Goal: Task Accomplishment & Management: Manage account settings

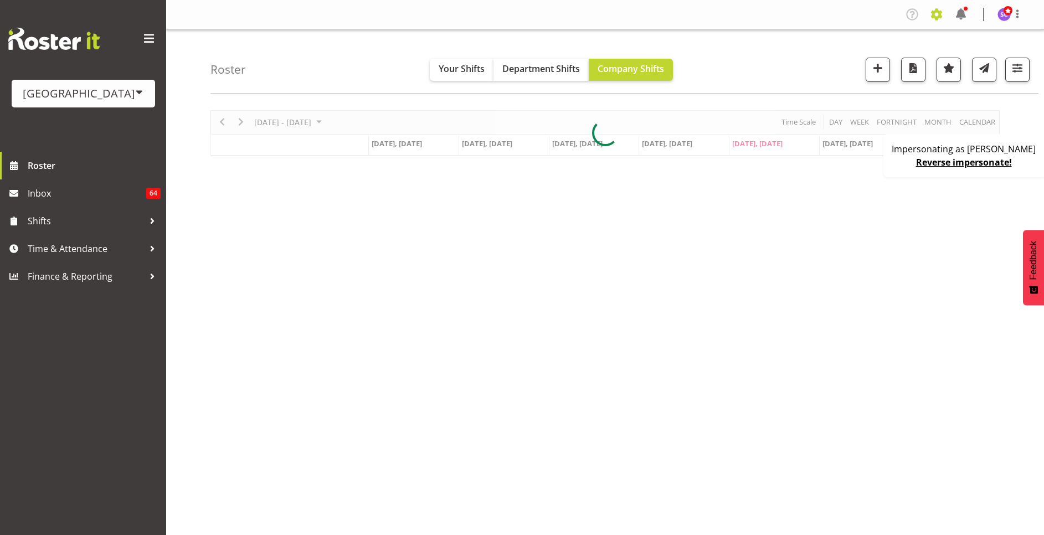
click at [939, 17] on span at bounding box center [936, 15] width 18 height 18
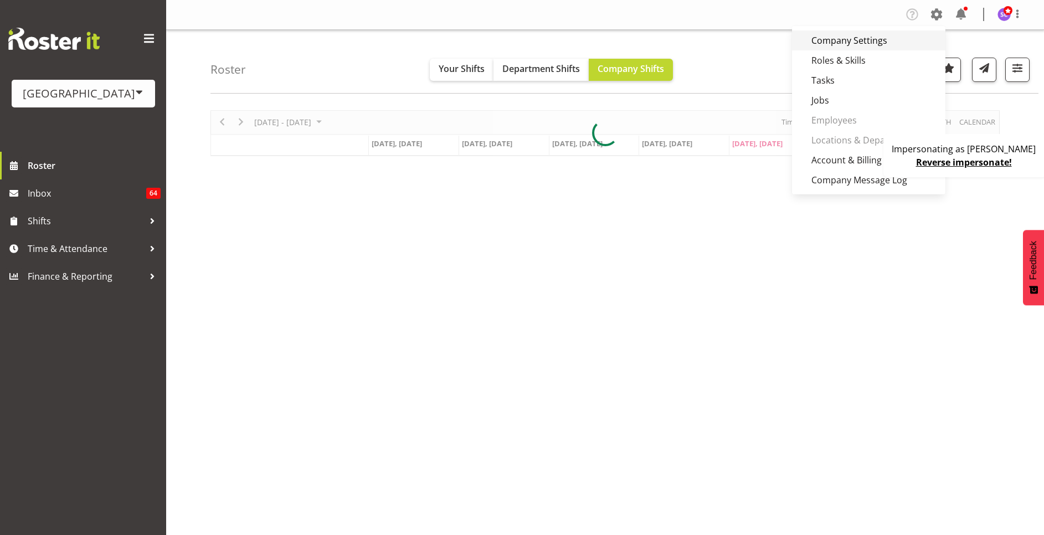
click at [898, 37] on link "Company Settings" at bounding box center [868, 40] width 153 height 20
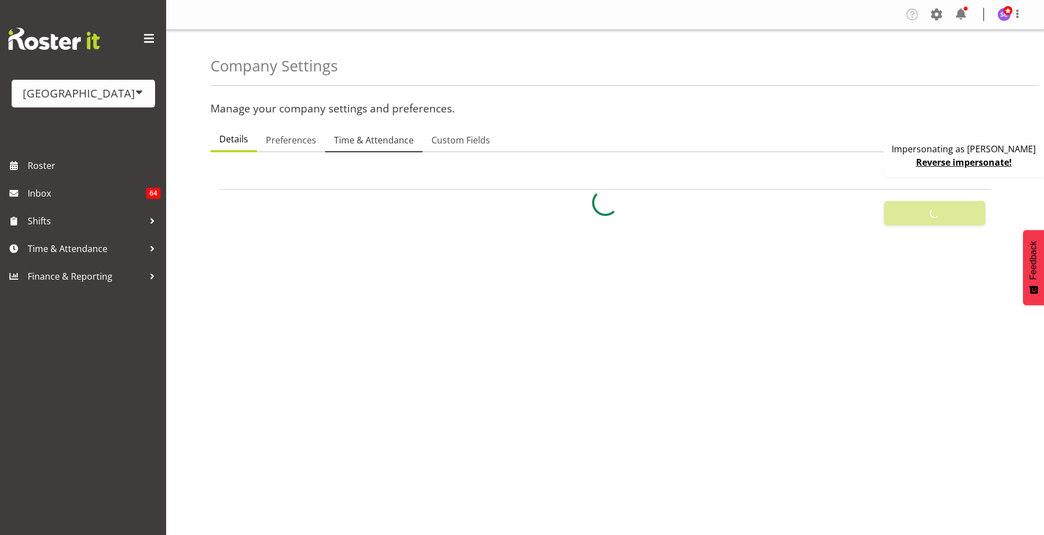
select select
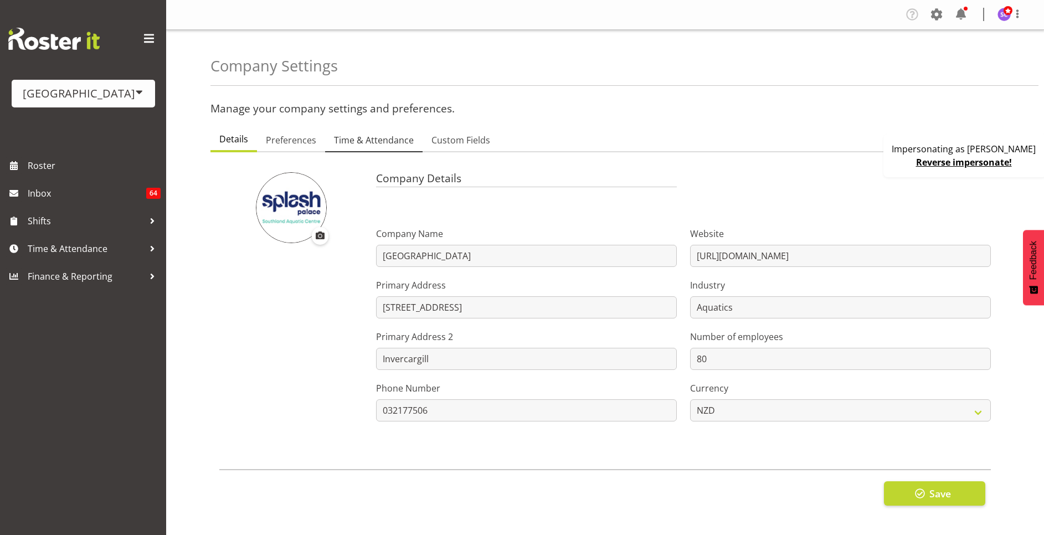
type input "8"
checkbox input "true"
type input "15"
select select "0"
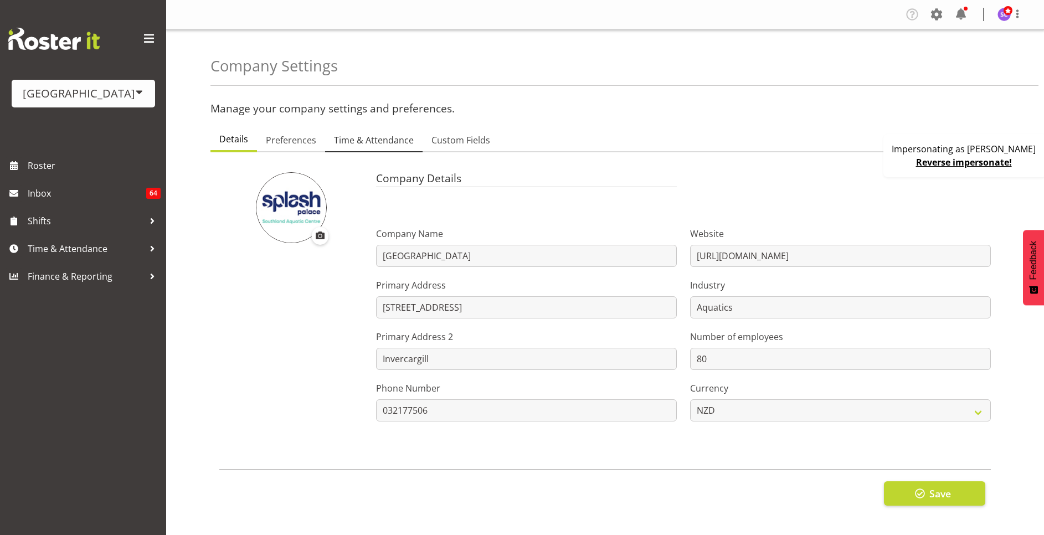
checkbox input "true"
click at [361, 137] on span "Time & Attendance" at bounding box center [374, 139] width 80 height 13
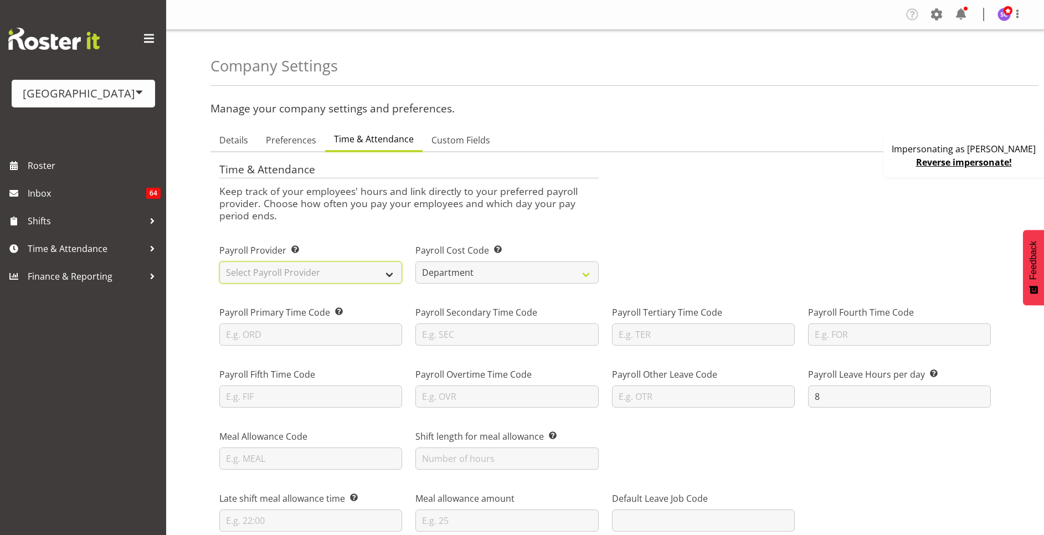
click at [331, 271] on select "Select Payroll Provider Smartly iPayroll Ace Payroll MYOB MYOB IMS Crystal Payr…" at bounding box center [310, 272] width 183 height 22
select select "ea-networks"
click at [219, 261] on select "Select Payroll Provider Smartly iPayroll Ace Payroll MYOB MYOB IMS Crystal Payr…" at bounding box center [310, 272] width 183 height 22
click at [740, 224] on div "Time & Attendance Keep track of your employees' hours and link directly to your…" at bounding box center [605, 191] width 784 height 74
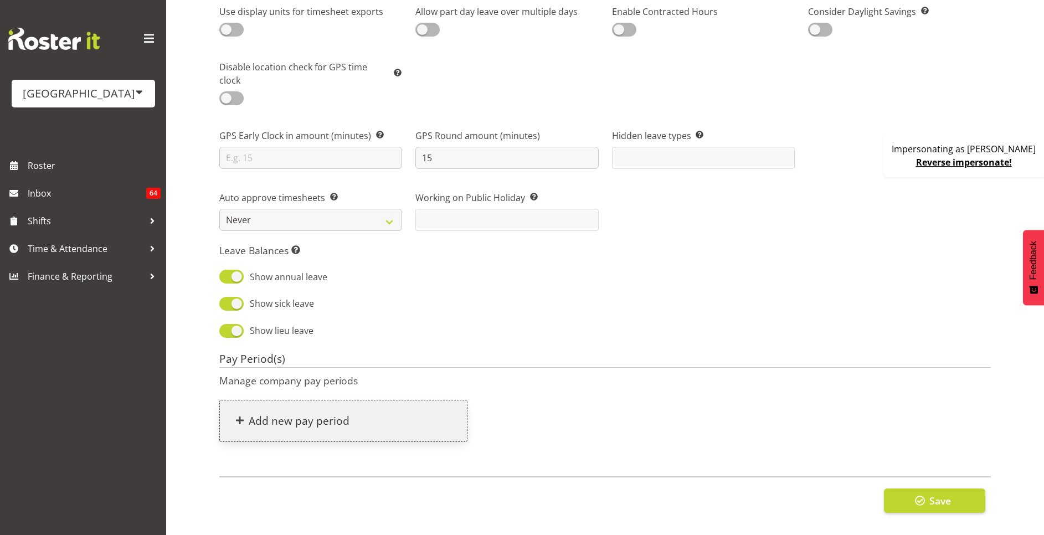
scroll to position [955, 0]
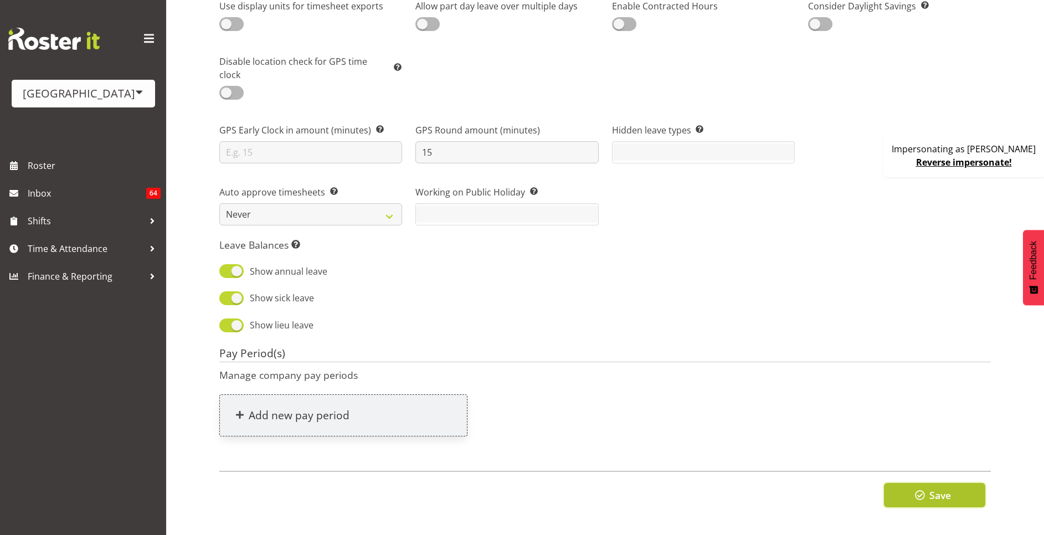
click at [951, 483] on button "Save" at bounding box center [934, 495] width 101 height 24
